Goal: Complete application form

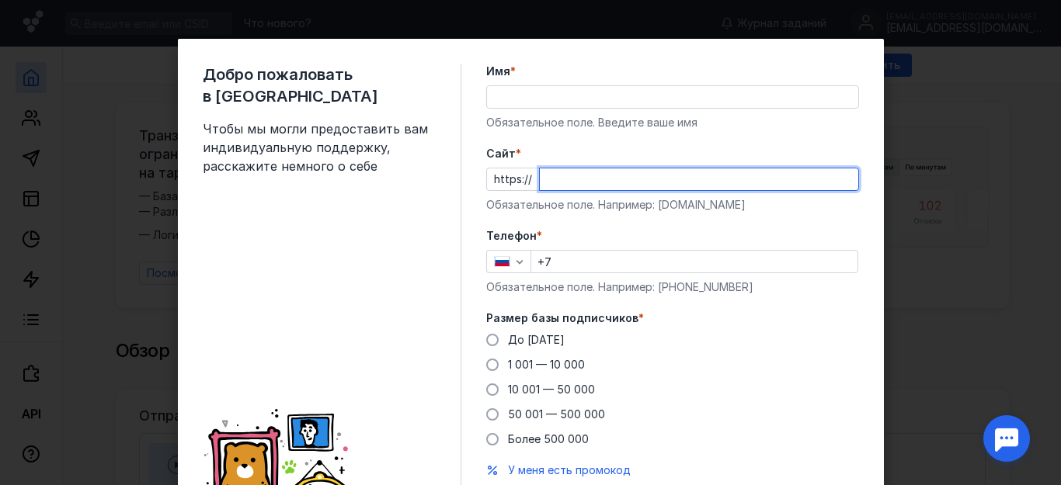
click at [540, 178] on input "Cайт *" at bounding box center [699, 180] width 318 height 22
type input "[DOMAIN_NAME]"
click at [503, 91] on input "Имя *" at bounding box center [672, 97] width 371 height 22
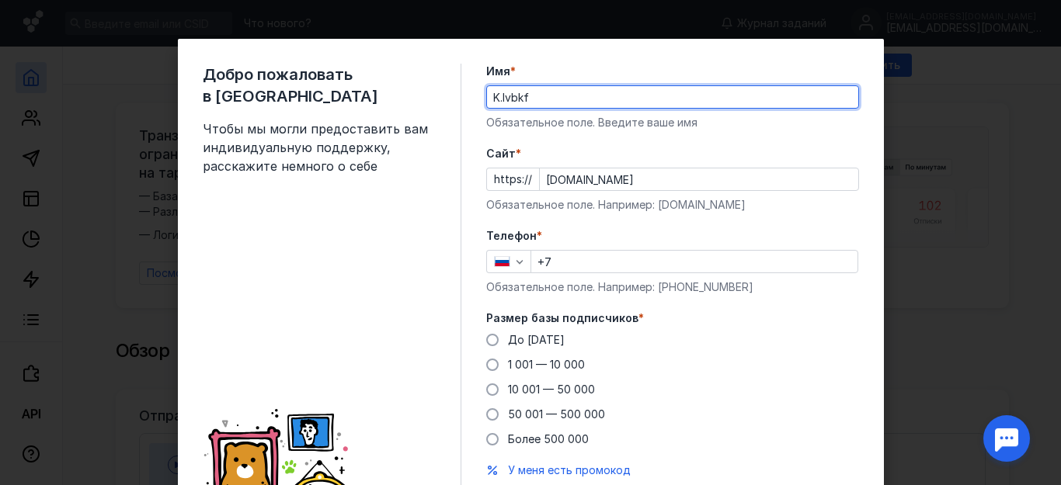
drag, startPoint x: 483, startPoint y: 94, endPoint x: 547, endPoint y: 96, distance: 63.7
click at [547, 96] on input "K.lvbkf" at bounding box center [672, 97] width 371 height 22
type input "[PERSON_NAME]"
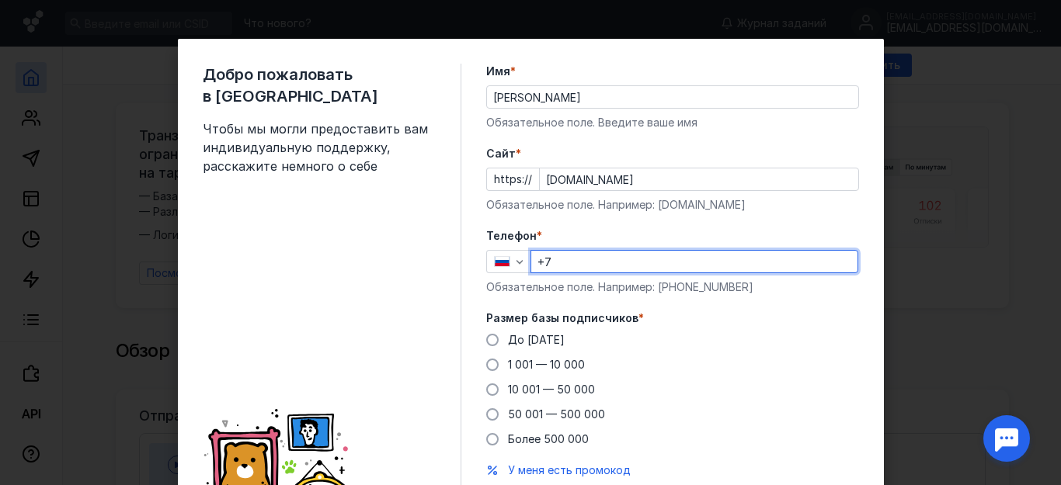
click at [560, 263] on input "+7" at bounding box center [694, 262] width 326 height 22
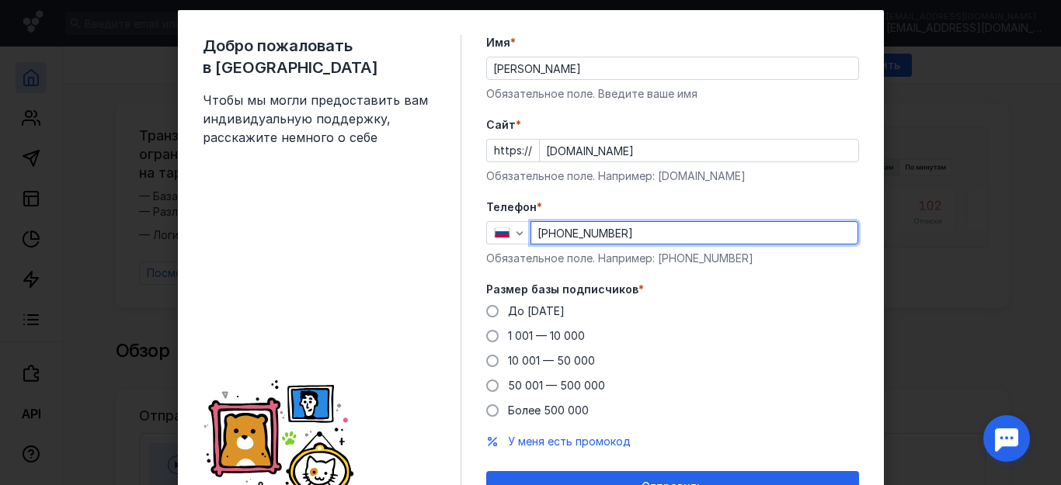
scroll to position [78, 0]
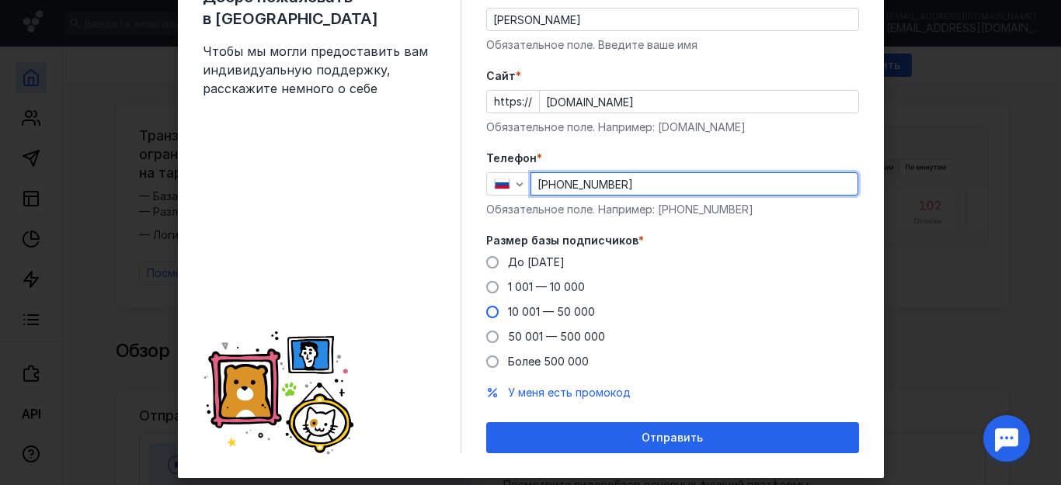
type input "[PHONE_NUMBER]"
click at [486, 311] on span at bounding box center [492, 312] width 12 height 12
click at [0, 0] on input "10 001 — 50 000" at bounding box center [0, 0] width 0 height 0
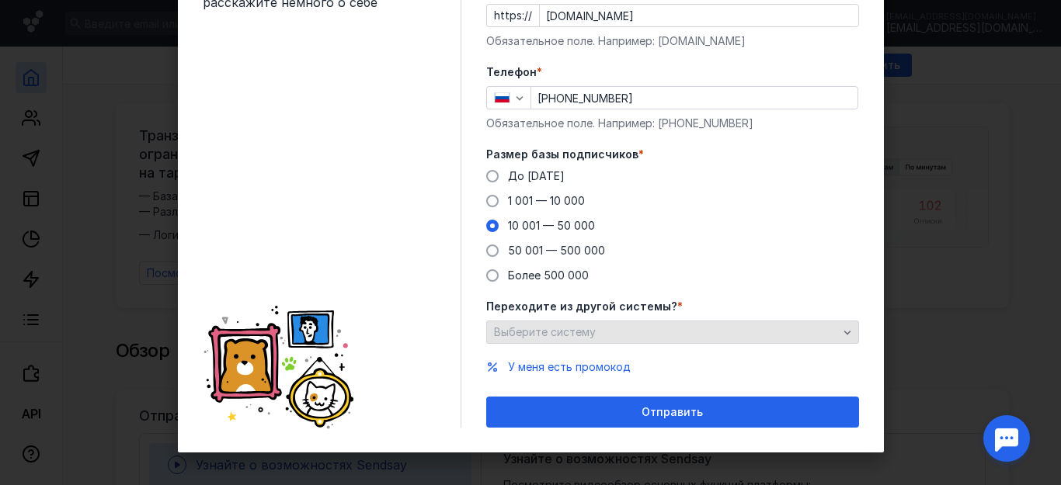
scroll to position [170, 0]
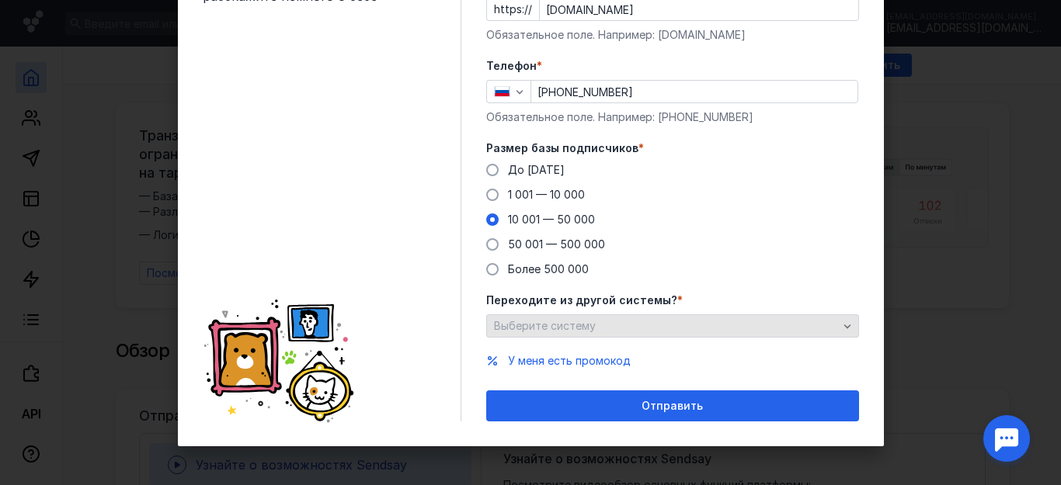
click at [816, 326] on div "Выберите систему" at bounding box center [666, 326] width 352 height 13
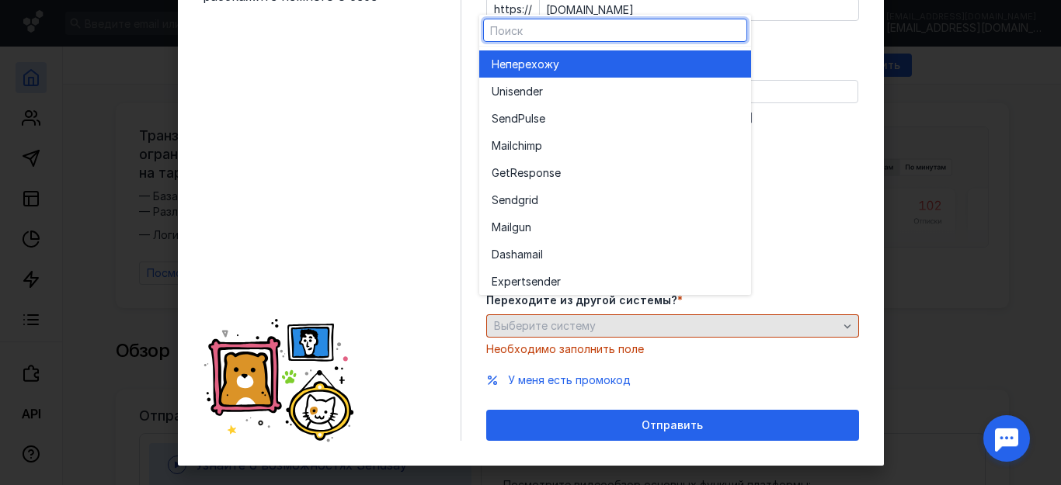
click at [816, 326] on div "Переходите из другой системы? * Выберите систему Необходимо заполнить поле" at bounding box center [672, 325] width 373 height 64
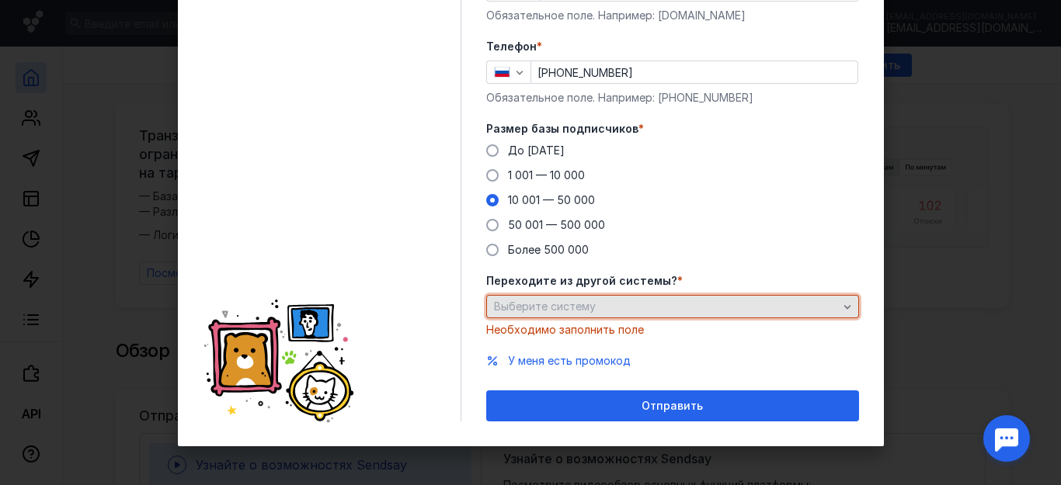
click at [537, 301] on span "Выберите систему" at bounding box center [545, 306] width 102 height 13
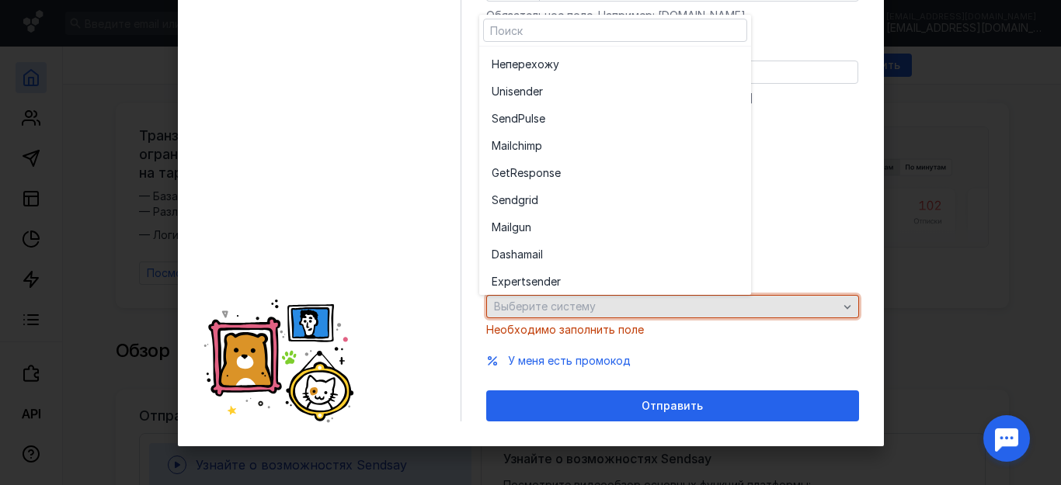
click at [506, 306] on span "Выберите систему" at bounding box center [545, 306] width 102 height 13
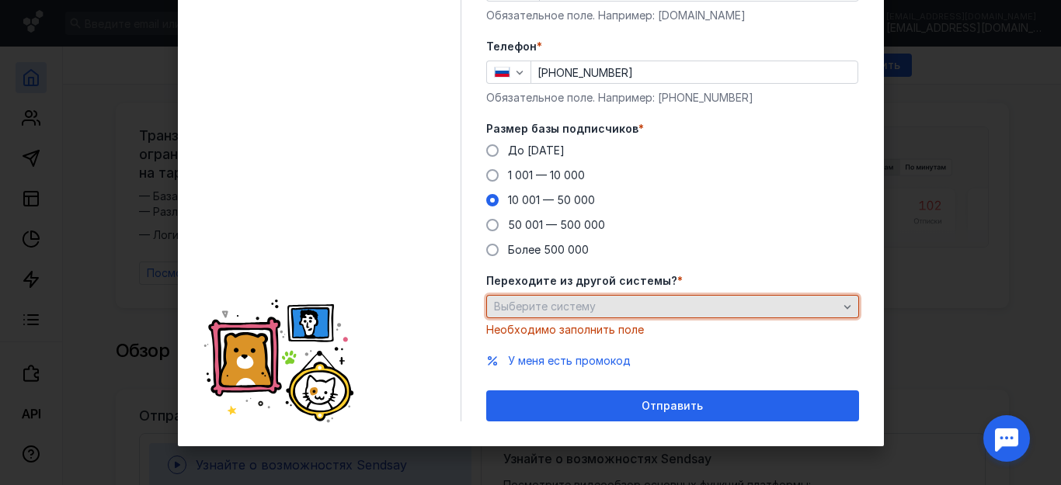
drag, startPoint x: 506, startPoint y: 306, endPoint x: 480, endPoint y: 305, distance: 25.6
click at [494, 304] on span "Выберите систему" at bounding box center [545, 306] width 102 height 13
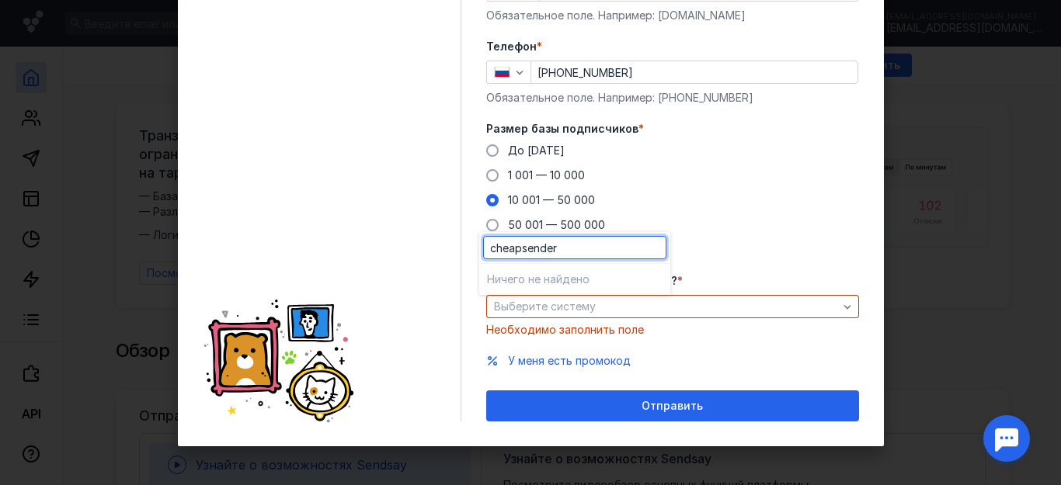
type input "cheapsender"
click at [721, 268] on form "Имя * [PERSON_NAME] Обязательное поле. Введите ваше имя [PERSON_NAME] * https:/…" at bounding box center [672, 148] width 373 height 548
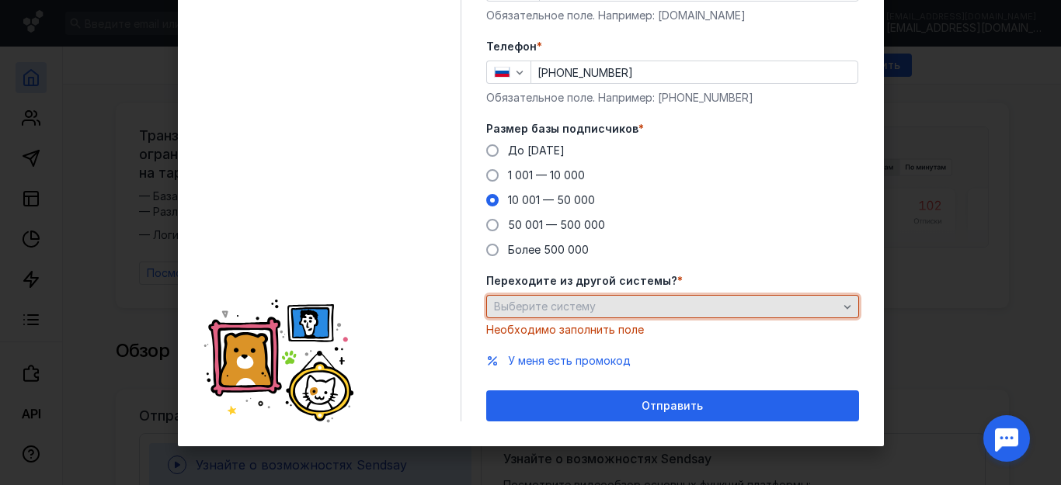
click at [509, 304] on span "Выберите систему" at bounding box center [545, 306] width 102 height 13
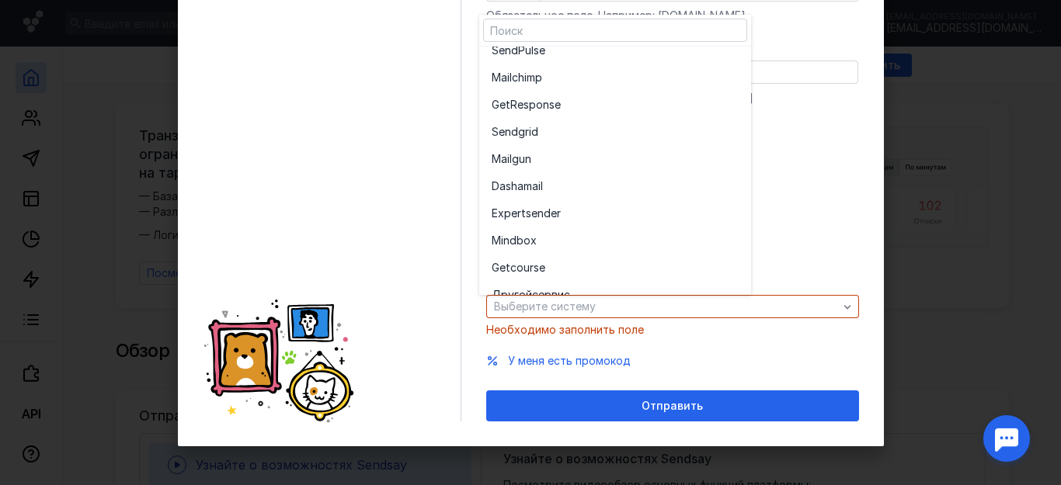
scroll to position [85, 0]
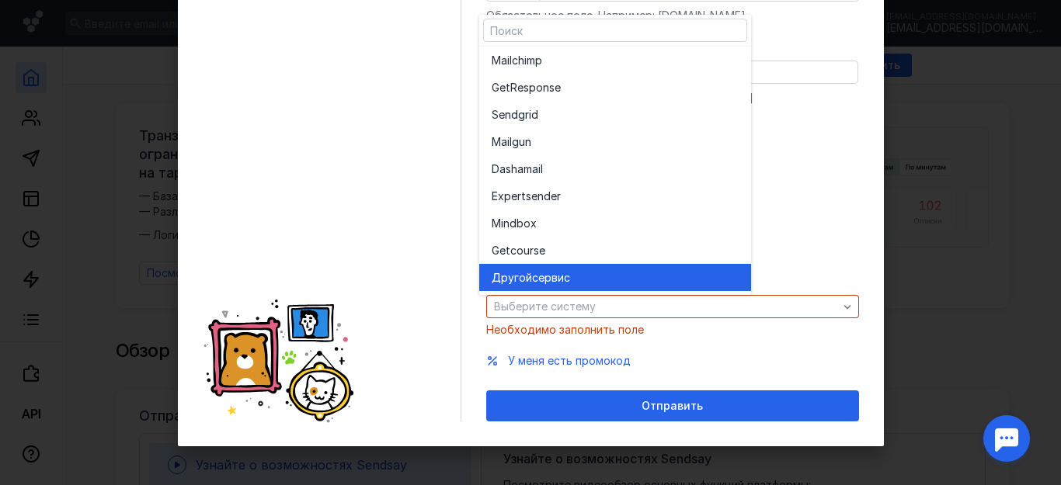
click at [544, 276] on span "сервис" at bounding box center [551, 278] width 38 height 16
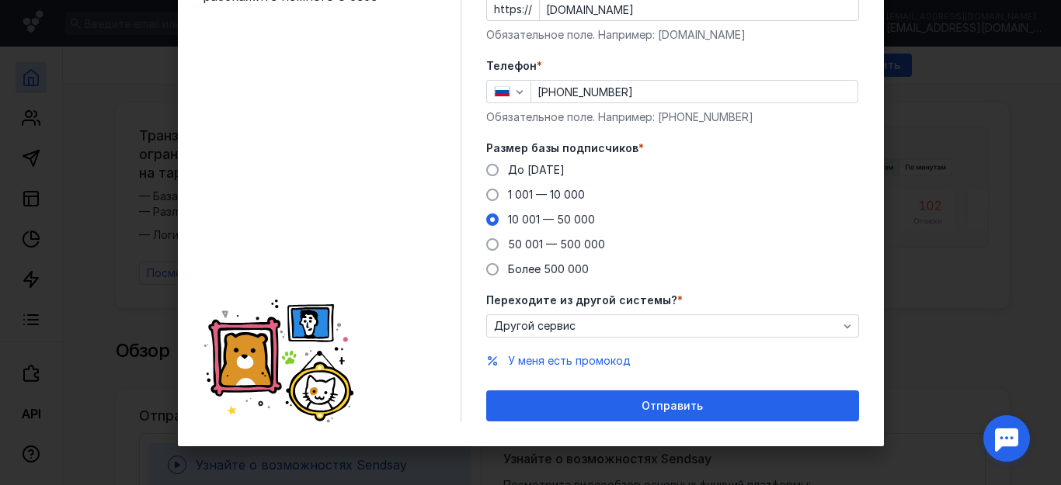
scroll to position [170, 0]
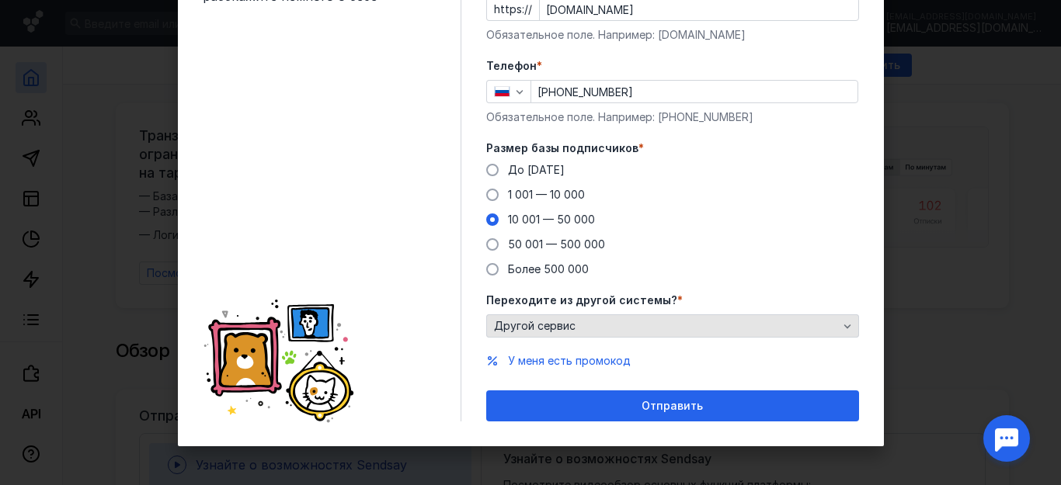
click at [575, 325] on div "Другой сервис" at bounding box center [666, 326] width 352 height 13
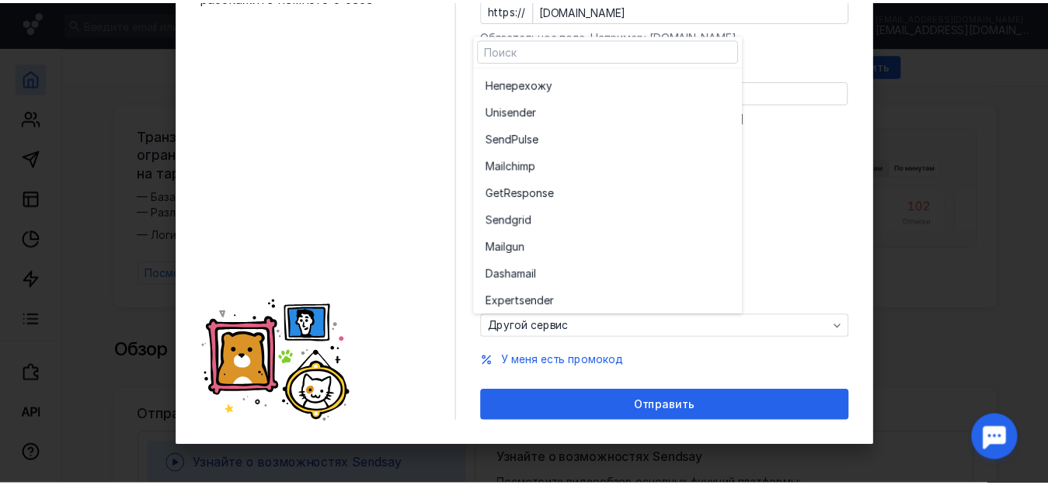
scroll to position [85, 0]
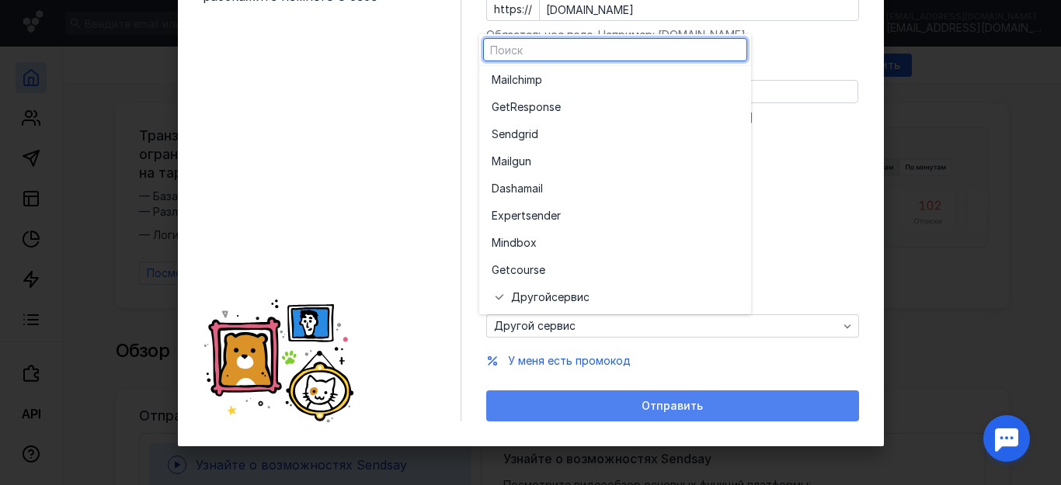
click at [673, 417] on div "Отправить" at bounding box center [672, 406] width 373 height 31
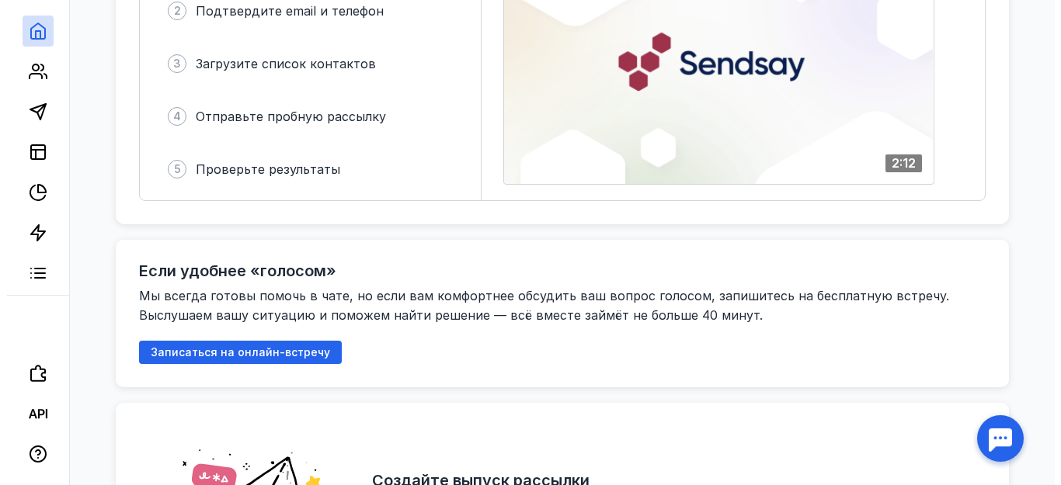
scroll to position [308, 0]
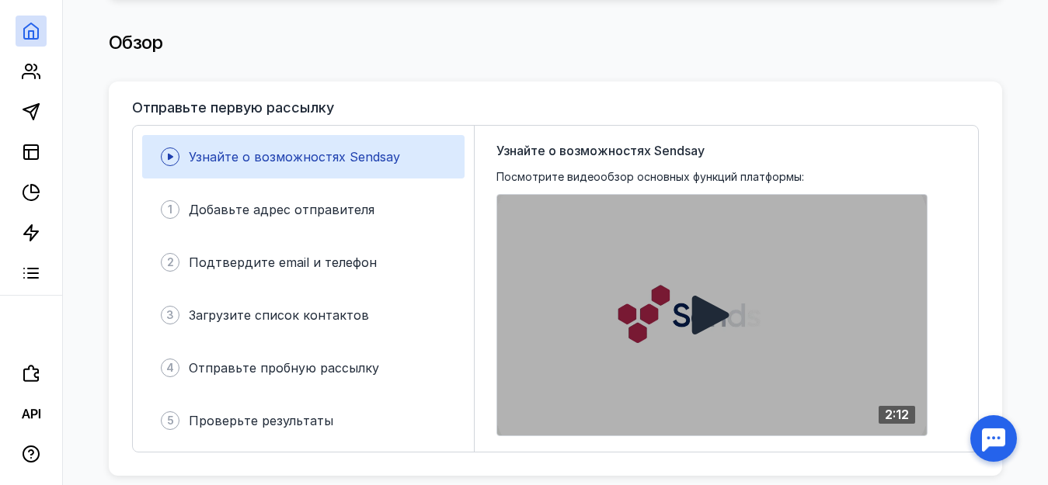
click at [705, 315] on icon at bounding box center [710, 315] width 37 height 39
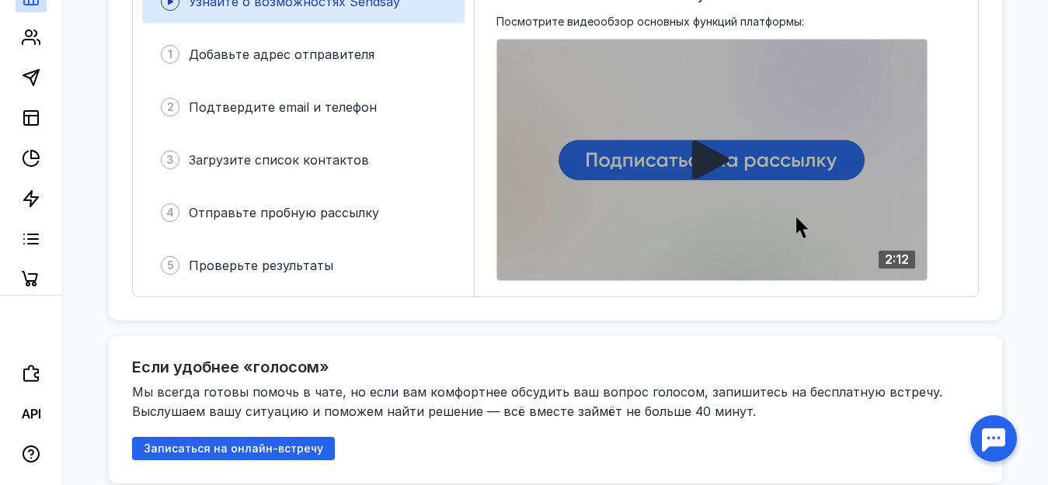
scroll to position [0, 0]
